Goal: Check status: Check status

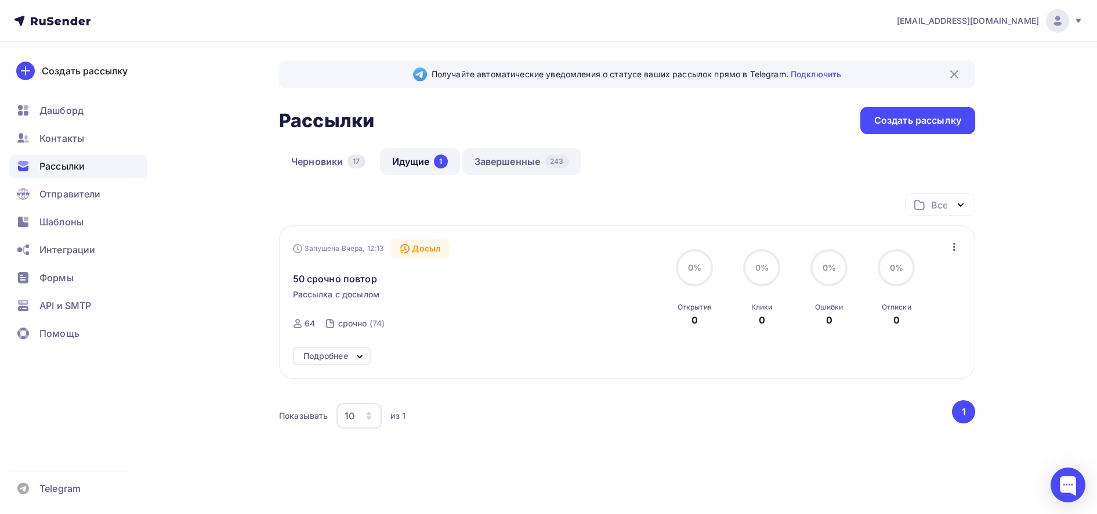
click at [524, 162] on link "Завершенные 243" at bounding box center [522, 161] width 119 height 27
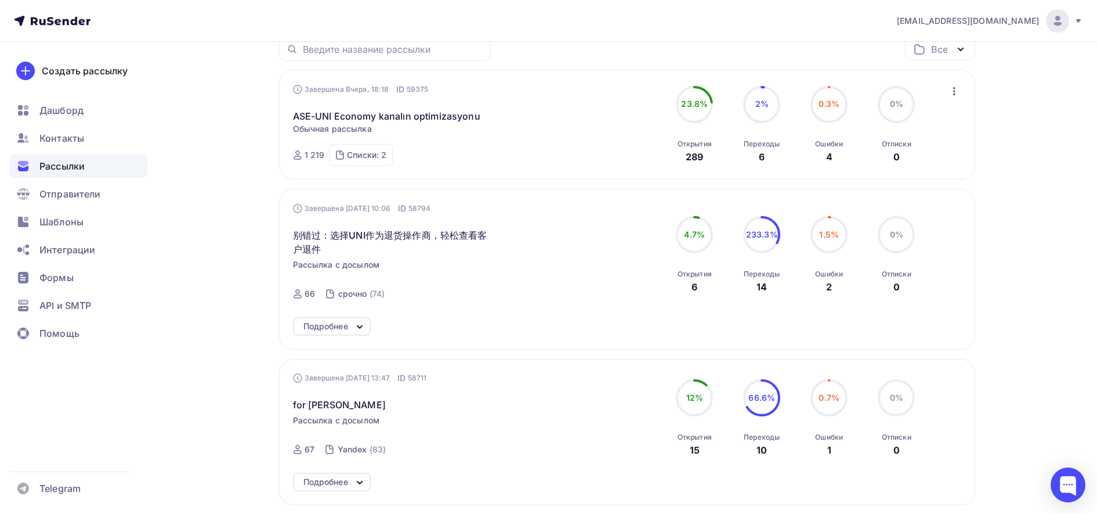
scroll to position [193, 0]
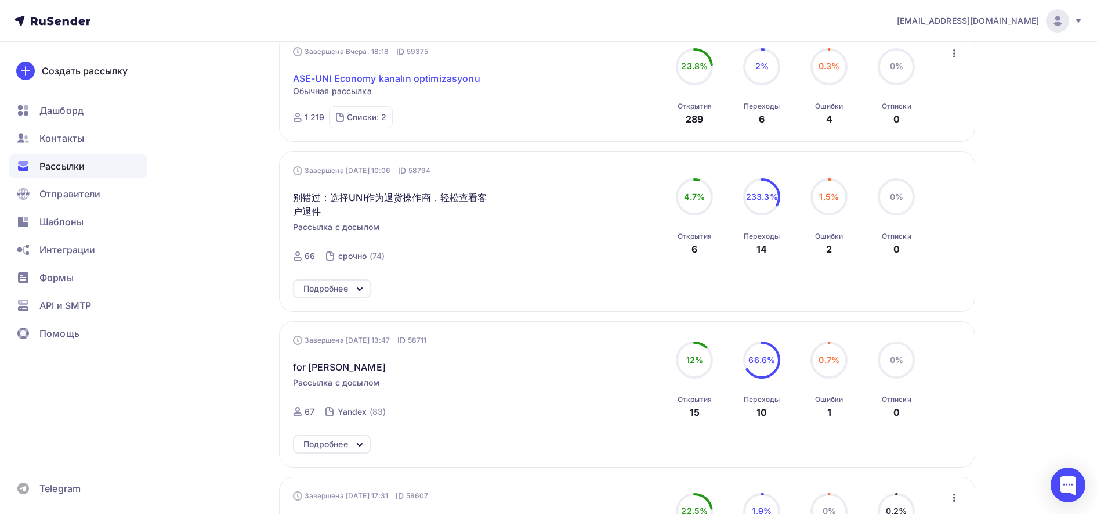
click at [458, 81] on link "ASE-UNI Economy kanalın optimizasyonu" at bounding box center [386, 78] width 187 height 14
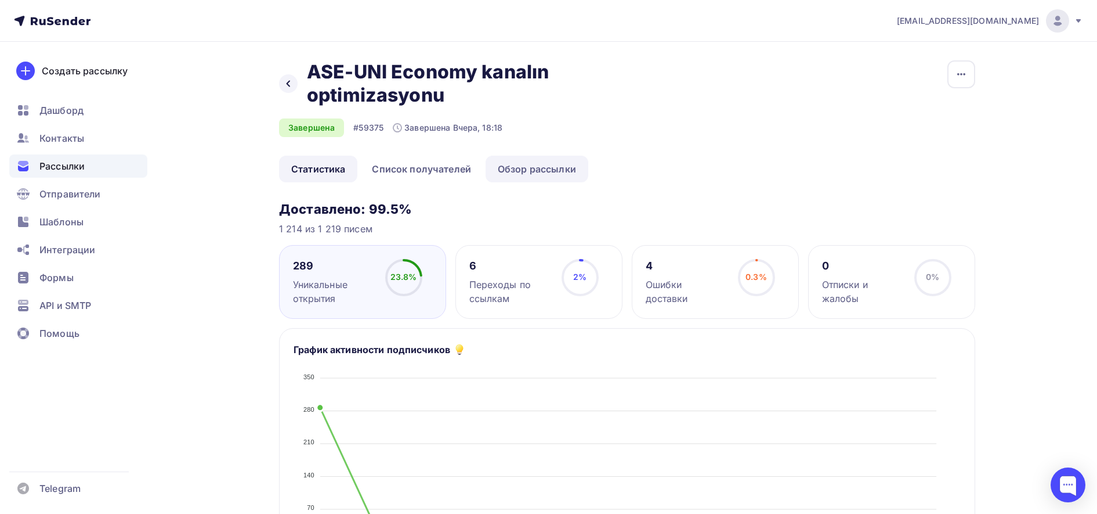
click at [533, 166] on link "Обзор рассылки" at bounding box center [537, 169] width 103 height 27
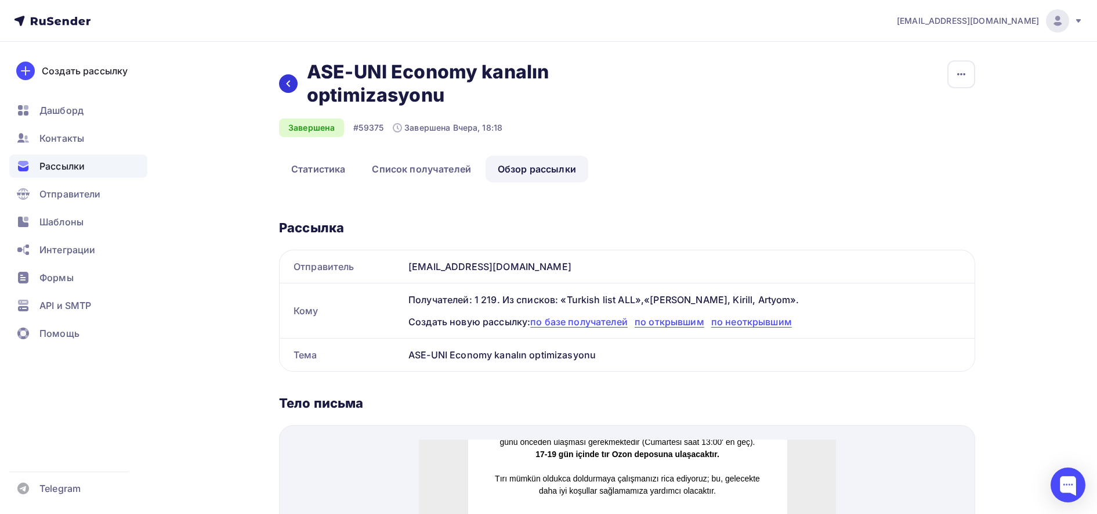
click at [294, 82] on div at bounding box center [288, 83] width 19 height 19
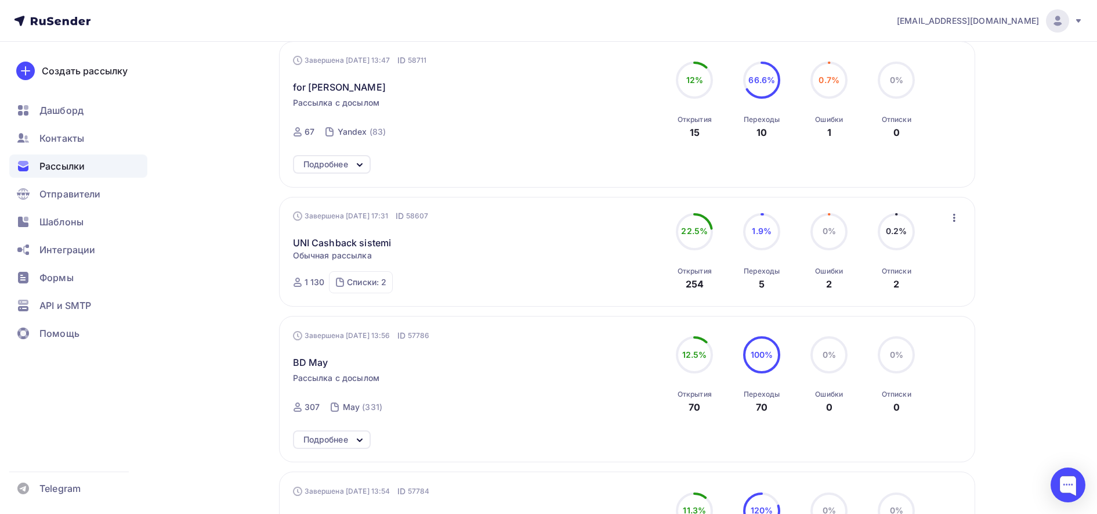
scroll to position [524, 0]
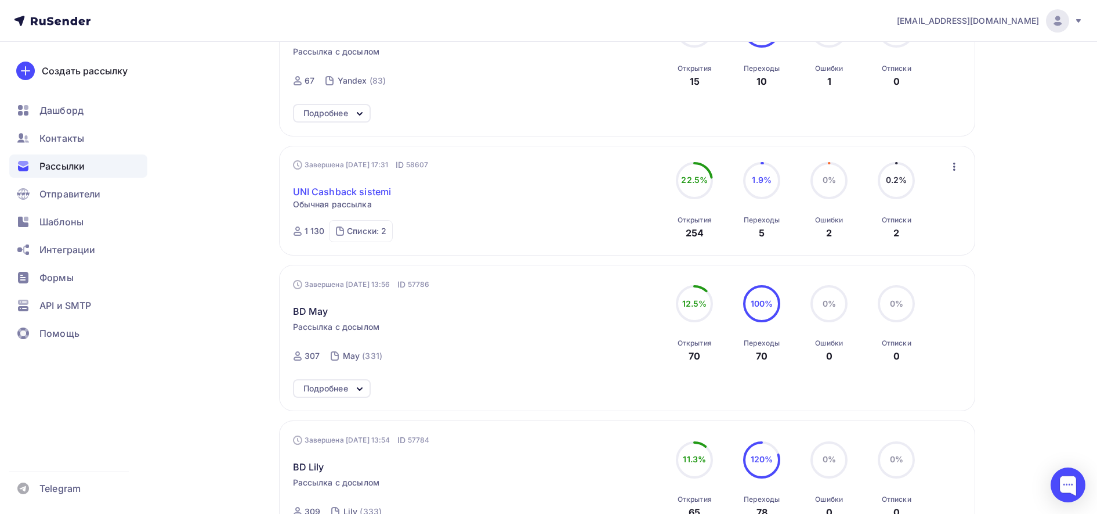
click at [345, 190] on link "UNI Cashback sistemi" at bounding box center [342, 192] width 99 height 14
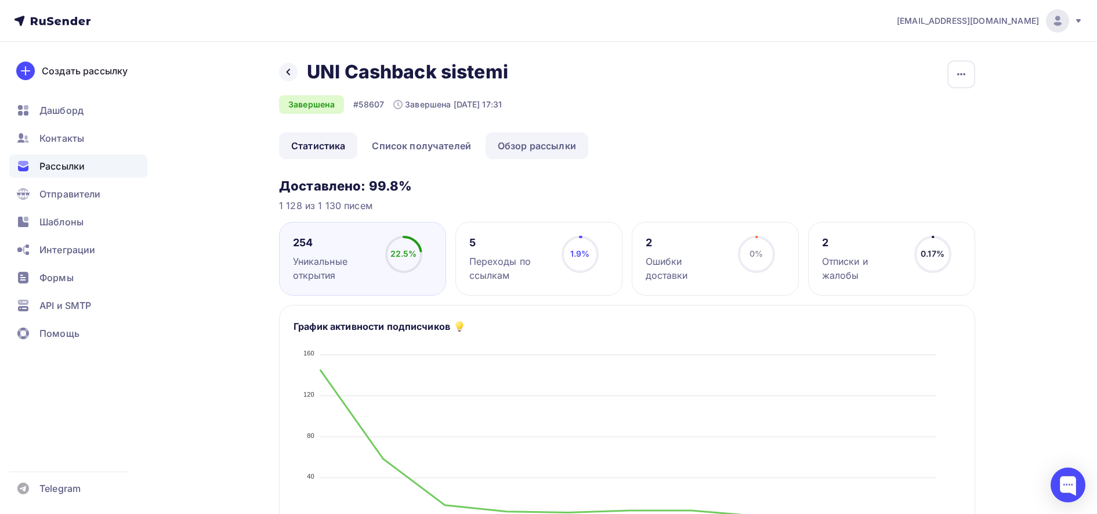
click at [557, 146] on link "Обзор рассылки" at bounding box center [537, 145] width 103 height 27
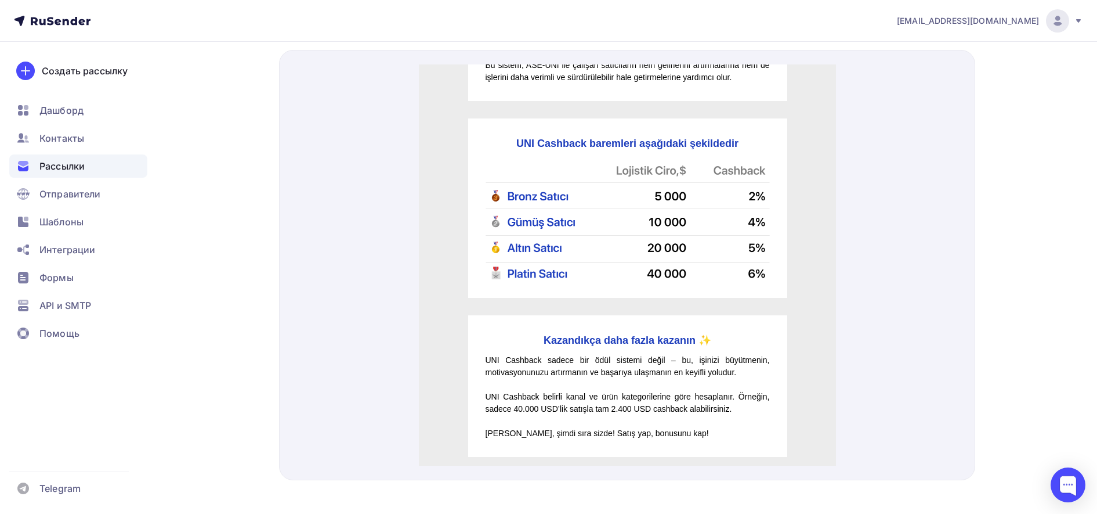
scroll to position [339, 0]
